Goal: Communication & Community: Participate in discussion

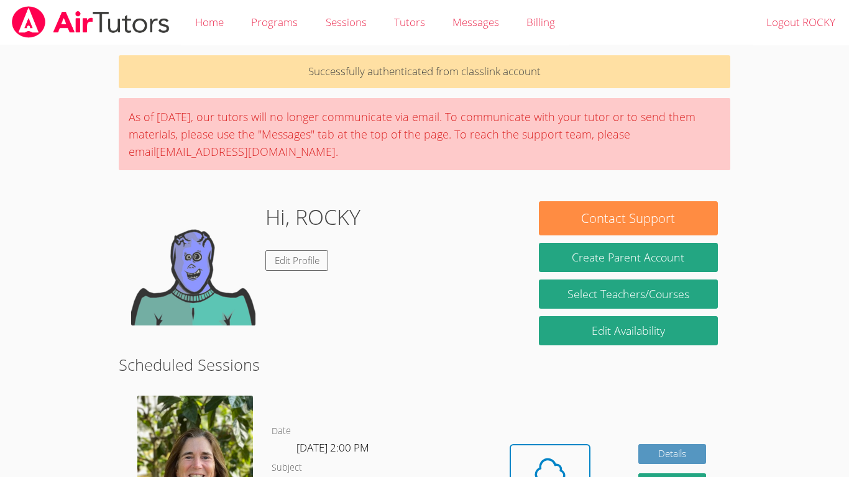
click at [791, 360] on body "Home Programs Sessions Tutors Messages Billing Logout ROCKY Successfully authen…" at bounding box center [424, 238] width 849 height 477
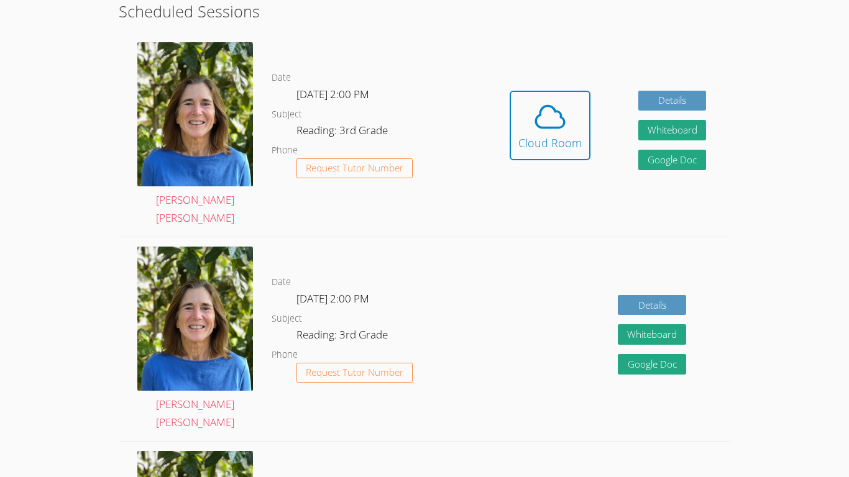
scroll to position [354, 0]
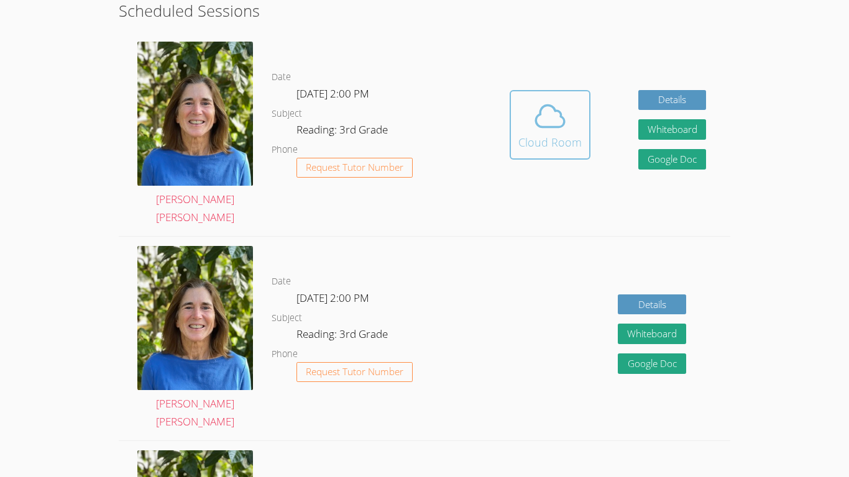
click at [534, 134] on div "Cloud Room" at bounding box center [549, 142] width 63 height 17
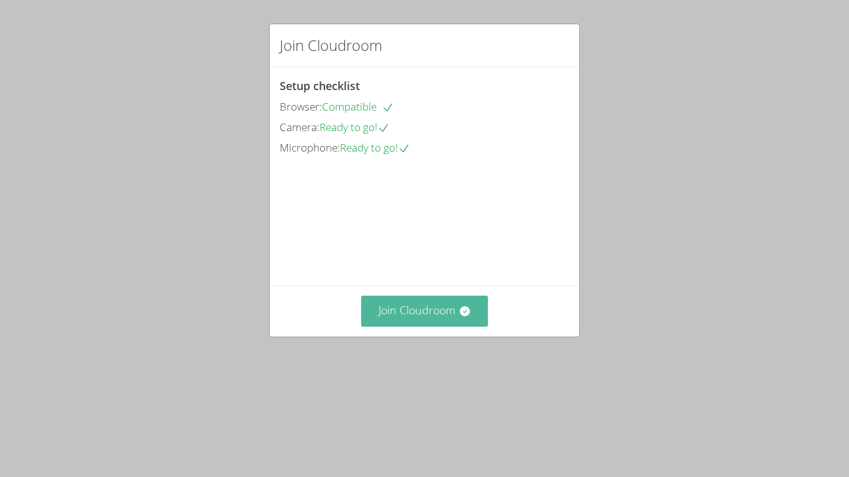
click at [371, 326] on button "Join Cloudroom" at bounding box center [424, 311] width 127 height 30
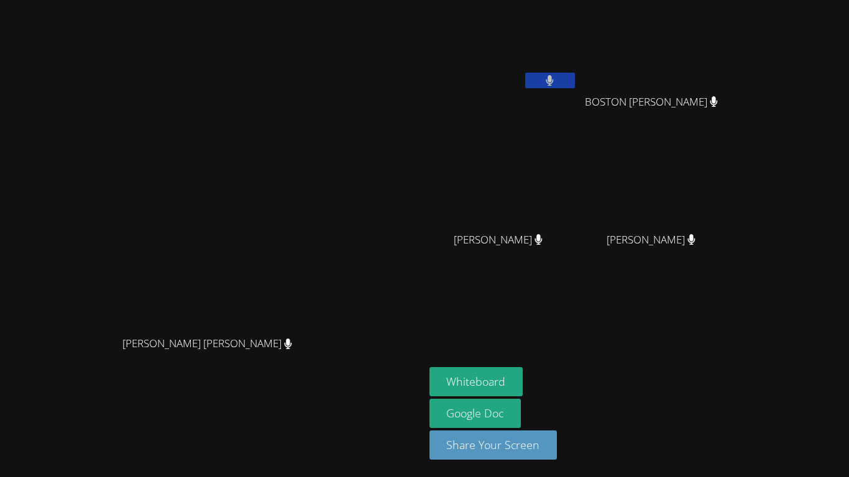
click at [596, 346] on aside "ROCKY BAEZA BOSTON ROBLES BOSTON ROBLES Jesse Carrizales Jesse Carrizales KAIDE…" at bounding box center [579, 238] width 311 height 477
click at [523, 370] on button "Whiteboard" at bounding box center [476, 381] width 94 height 29
click at [556, 75] on icon at bounding box center [549, 80] width 13 height 11
click at [730, 254] on div "KAIDEN MANNING" at bounding box center [656, 251] width 148 height 50
click at [730, 225] on video at bounding box center [656, 184] width 148 height 83
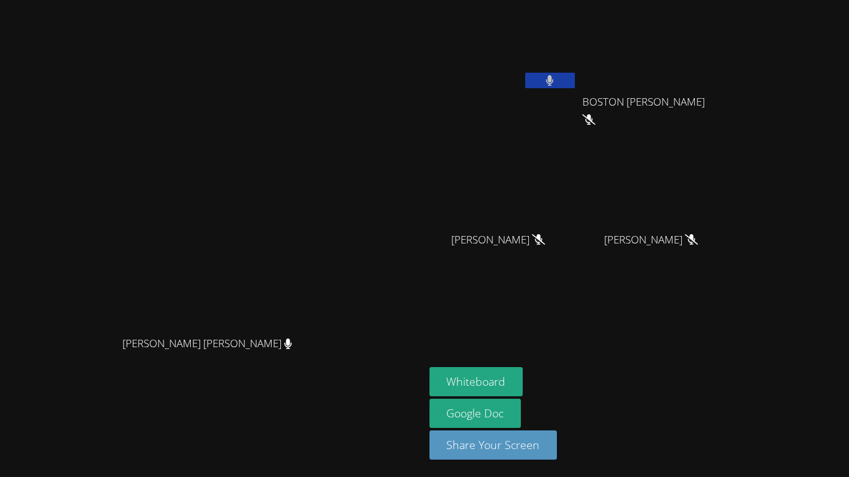
click at [730, 247] on div "KAIDEN MANNING" at bounding box center [656, 251] width 148 height 50
click at [730, 245] on div "KAIDEN MANNING" at bounding box center [656, 251] width 148 height 50
click at [730, 263] on div "KAIDEN MANNING" at bounding box center [656, 251] width 148 height 50
click at [577, 70] on video at bounding box center [503, 46] width 148 height 83
click at [575, 74] on button at bounding box center [550, 81] width 50 height 16
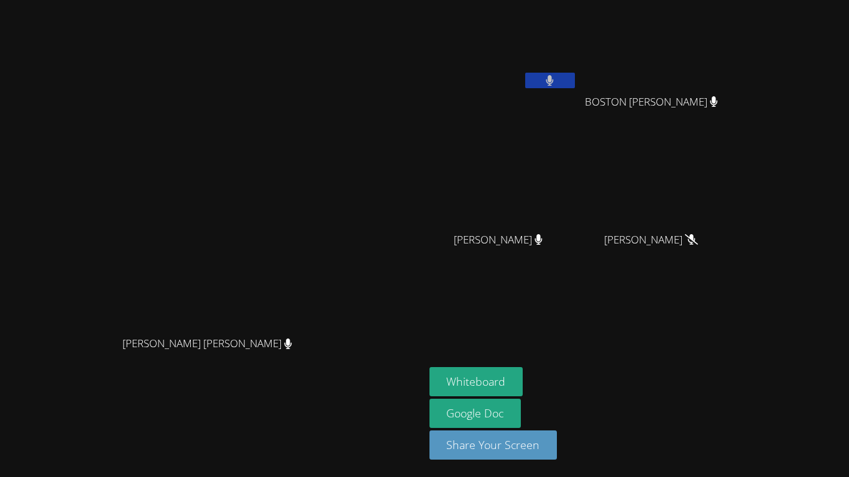
click at [575, 81] on button at bounding box center [550, 81] width 50 height 16
click at [572, 360] on aside "ROCKY BAEZA BOSTON ROBLES BOSTON ROBLES Jesse Carrizales Jesse Carrizales KAIDE…" at bounding box center [579, 238] width 311 height 477
click at [523, 388] on button "Whiteboard" at bounding box center [476, 381] width 94 height 29
click at [556, 83] on icon at bounding box center [549, 80] width 13 height 11
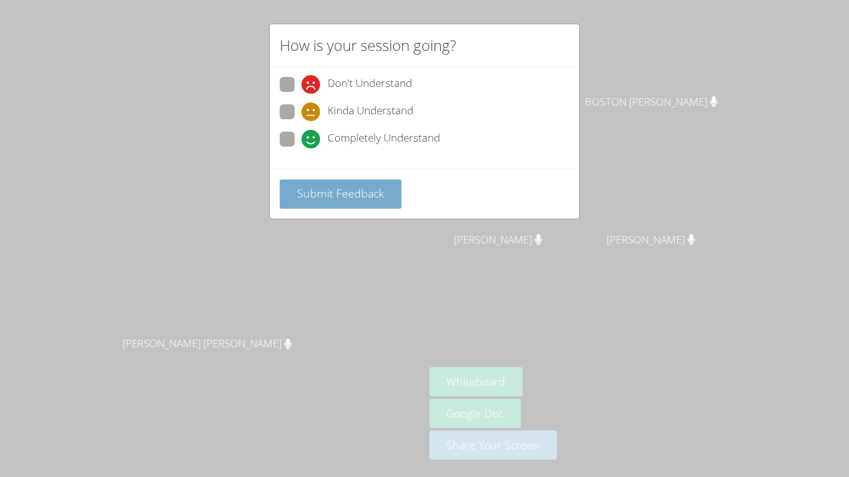
click at [344, 186] on span "Submit Feedback" at bounding box center [340, 193] width 87 height 15
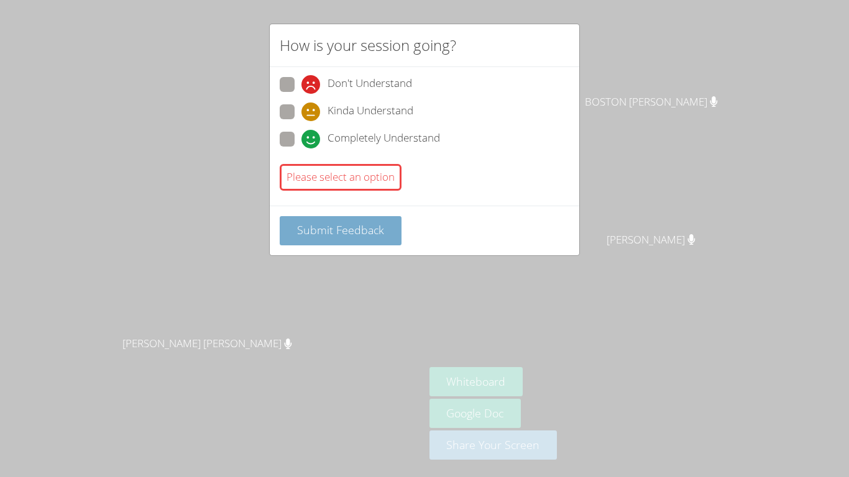
click at [290, 230] on button "Submit Feedback" at bounding box center [341, 230] width 122 height 29
click at [301, 148] on span at bounding box center [301, 148] width 0 height 0
click at [301, 139] on input "Completely Understand" at bounding box center [306, 137] width 11 height 11
radio input "true"
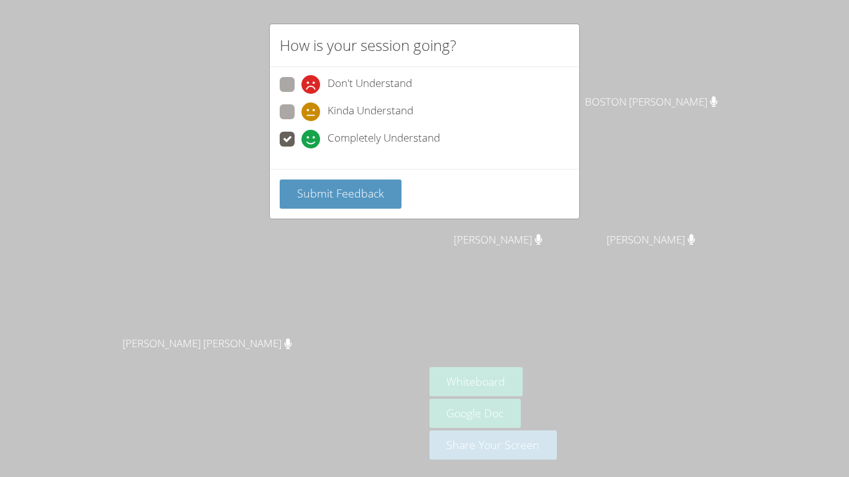
click at [301, 148] on span at bounding box center [301, 148] width 0 height 0
click at [301, 142] on input "Completely Understand" at bounding box center [306, 137] width 11 height 11
click at [301, 148] on span at bounding box center [301, 148] width 0 height 0
click at [301, 133] on input "Completely Understand" at bounding box center [306, 137] width 11 height 11
click at [294, 199] on button "Submit Feedback" at bounding box center [341, 194] width 122 height 29
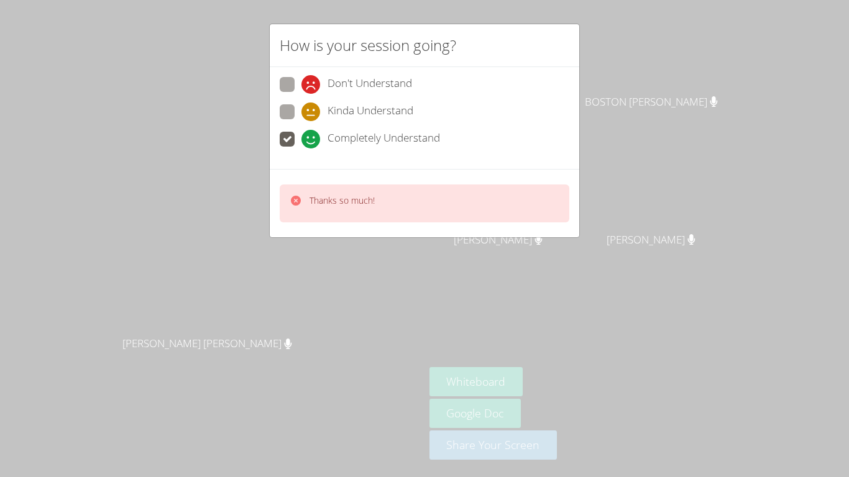
click at [305, 209] on div "Thanks so much!" at bounding box center [331, 203] width 85 height 18
click at [311, 197] on p "Thanks so much!" at bounding box center [341, 200] width 65 height 12
click at [172, 240] on div "How is your session going? Don't Understand Kinda Understand Completely Underst…" at bounding box center [424, 238] width 849 height 477
click at [175, 222] on div "How is your session going? Don't Understand Kinda Understand Completely Underst…" at bounding box center [424, 238] width 849 height 477
click at [198, 236] on div "How is your session going? Don't Understand Kinda Understand Completely Underst…" at bounding box center [424, 238] width 849 height 477
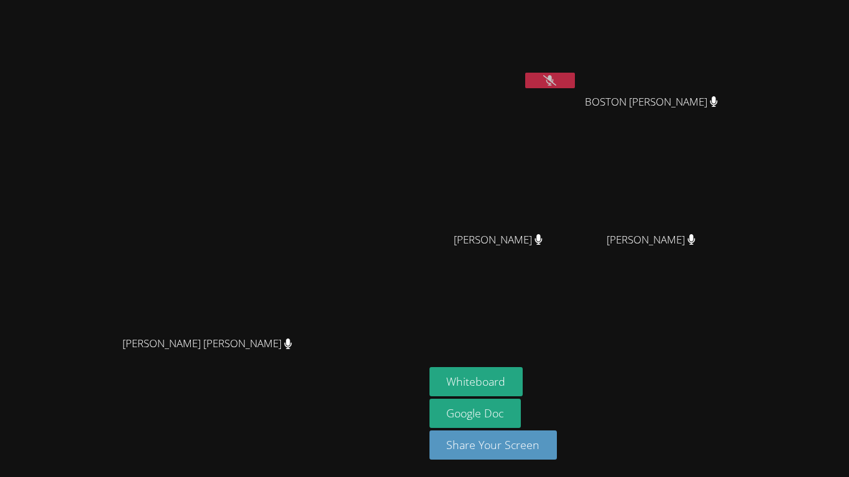
click at [556, 78] on icon at bounding box center [549, 80] width 13 height 11
click at [553, 82] on icon at bounding box center [549, 80] width 7 height 11
click at [523, 381] on button "Whiteboard" at bounding box center [476, 381] width 94 height 29
click at [575, 73] on button at bounding box center [550, 81] width 50 height 16
